Goal: Information Seeking & Learning: Learn about a topic

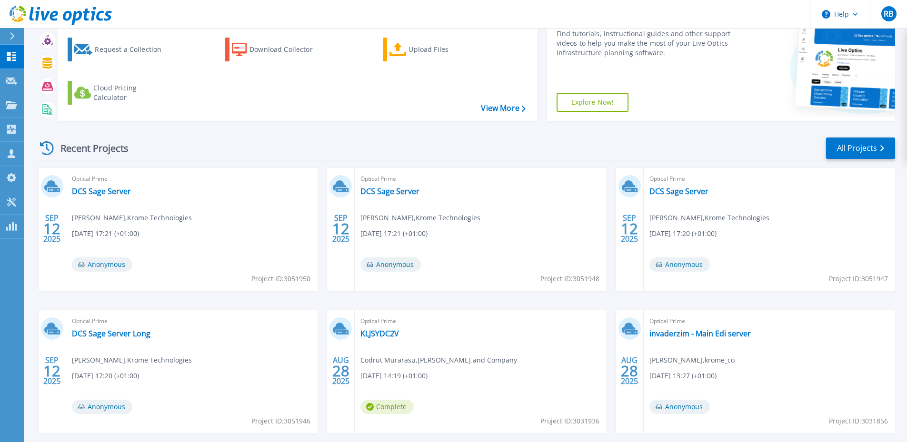
scroll to position [95, 0]
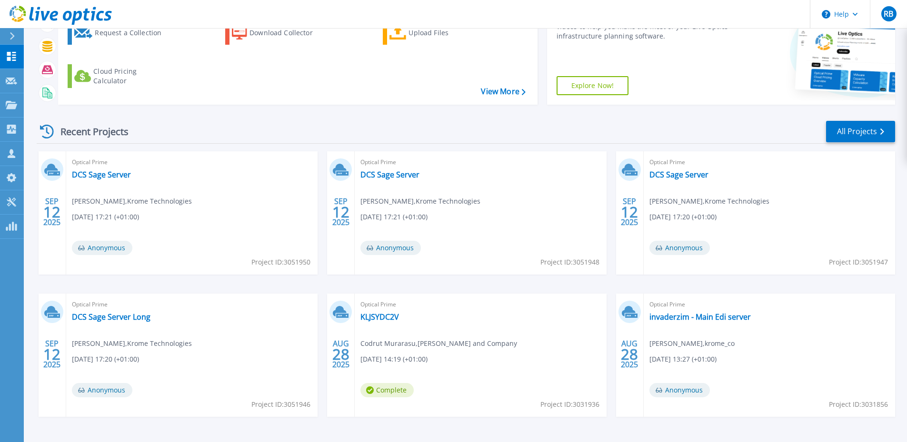
click at [117, 169] on div "Optical Prime DCS Sage Server [PERSON_NAME] , Krome Technologies [DATE] 17:21 (…" at bounding box center [191, 212] width 251 height 123
click at [119, 179] on link "DCS Sage Server" at bounding box center [101, 175] width 59 height 10
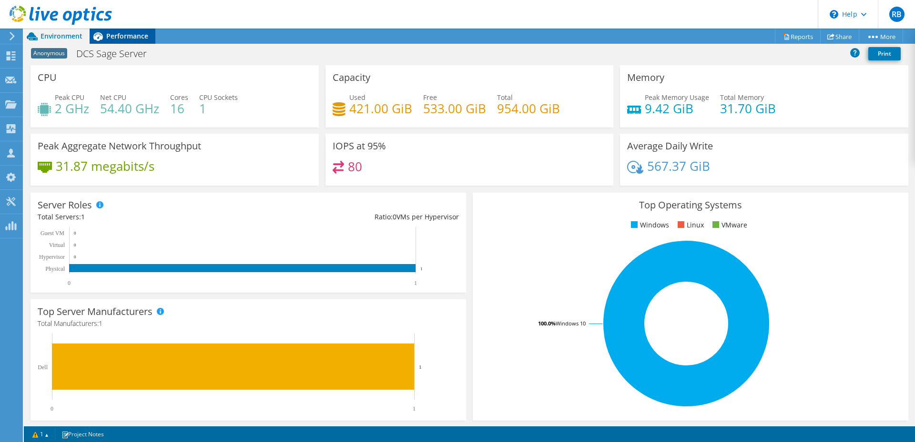
click at [120, 36] on span "Performance" at bounding box center [127, 35] width 42 height 9
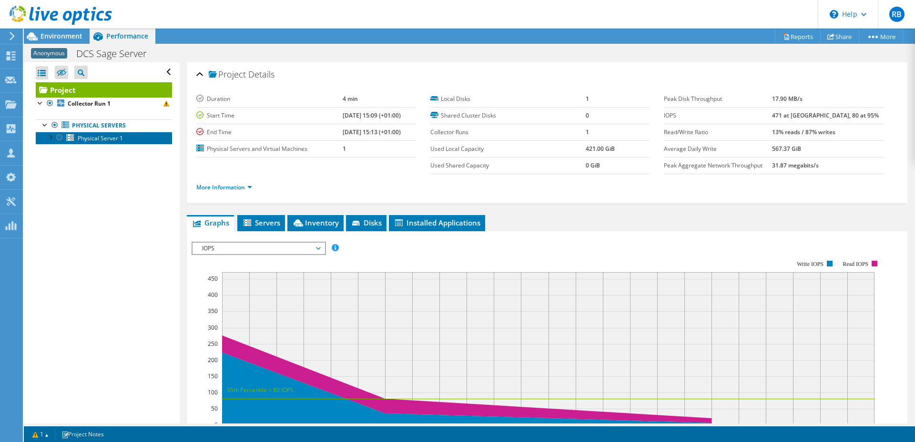
click at [104, 141] on span "Physical Server 1" at bounding box center [100, 138] width 45 height 8
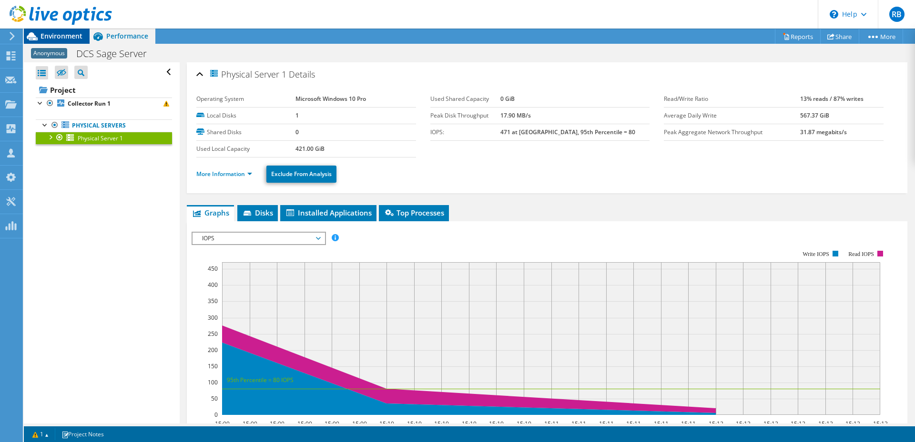
click at [67, 37] on span "Environment" at bounding box center [61, 35] width 42 height 9
